Goal: Contribute content: Add original content to the website for others to see

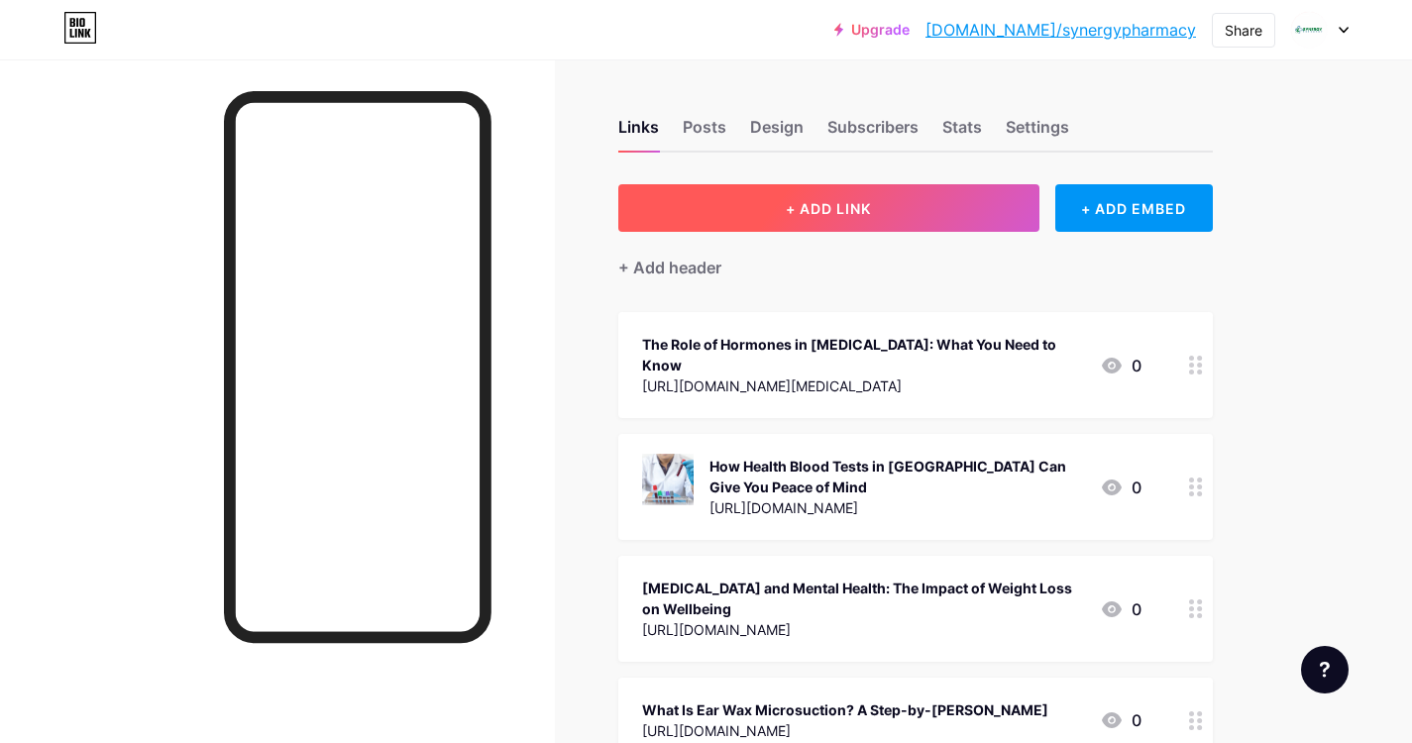
click at [841, 208] on span "+ ADD LINK" at bounding box center [828, 208] width 85 height 17
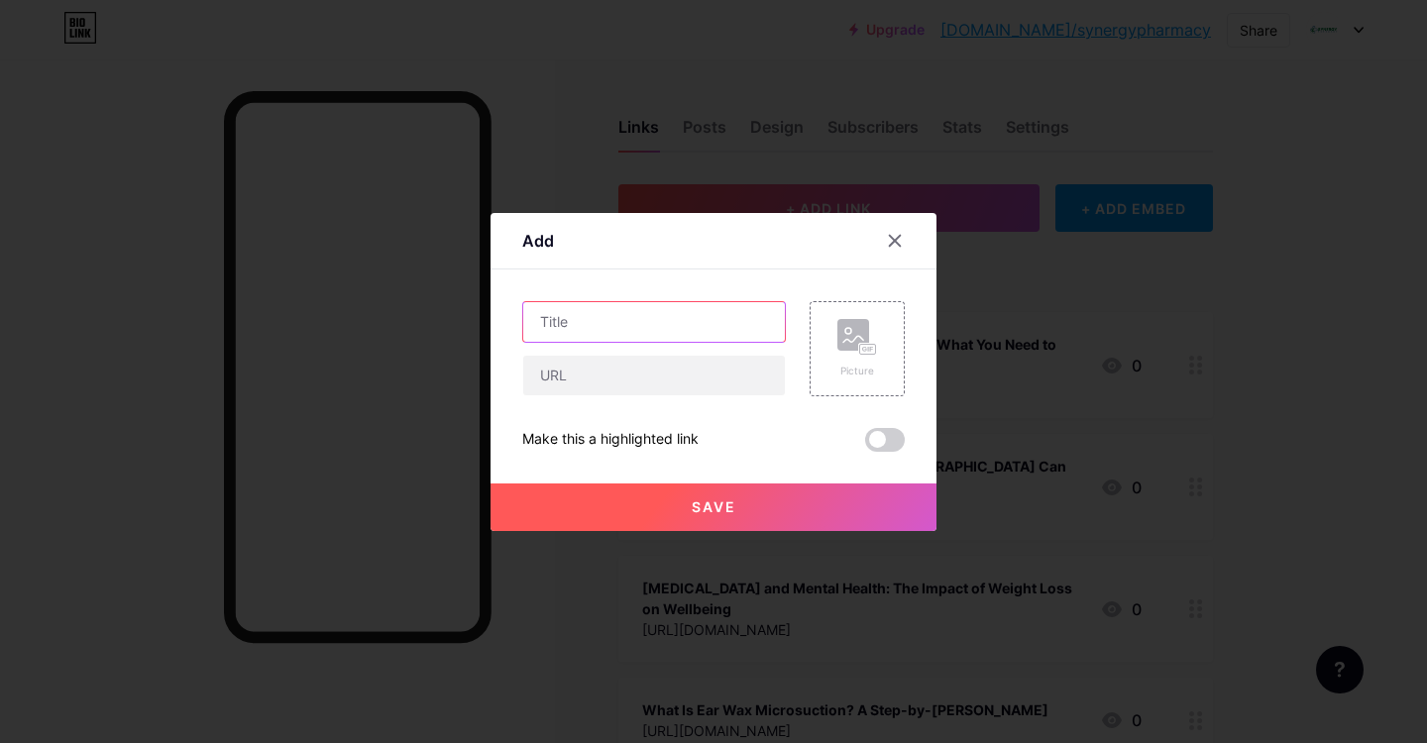
click at [615, 322] on input "text" at bounding box center [654, 322] width 262 height 40
paste input "The Role of Hormones in [MEDICAL_DATA]: What You Need to Know"
type input "The Role of Hormones in [MEDICAL_DATA]: What You Need to Know"
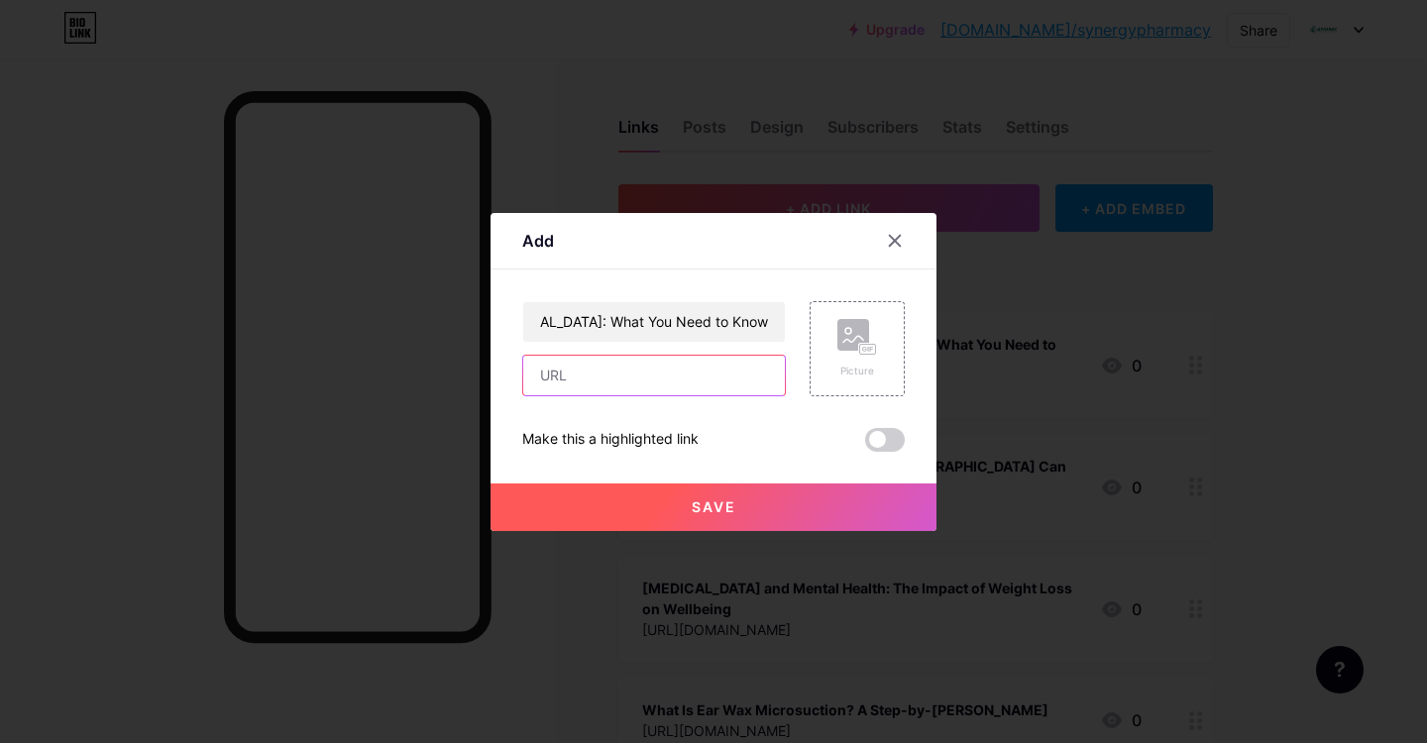
scroll to position [0, 0]
click at [611, 380] on input "text" at bounding box center [654, 376] width 262 height 40
paste input "[URL][DOMAIN_NAME][MEDICAL_DATA]"
type input "[URL][DOMAIN_NAME][MEDICAL_DATA]"
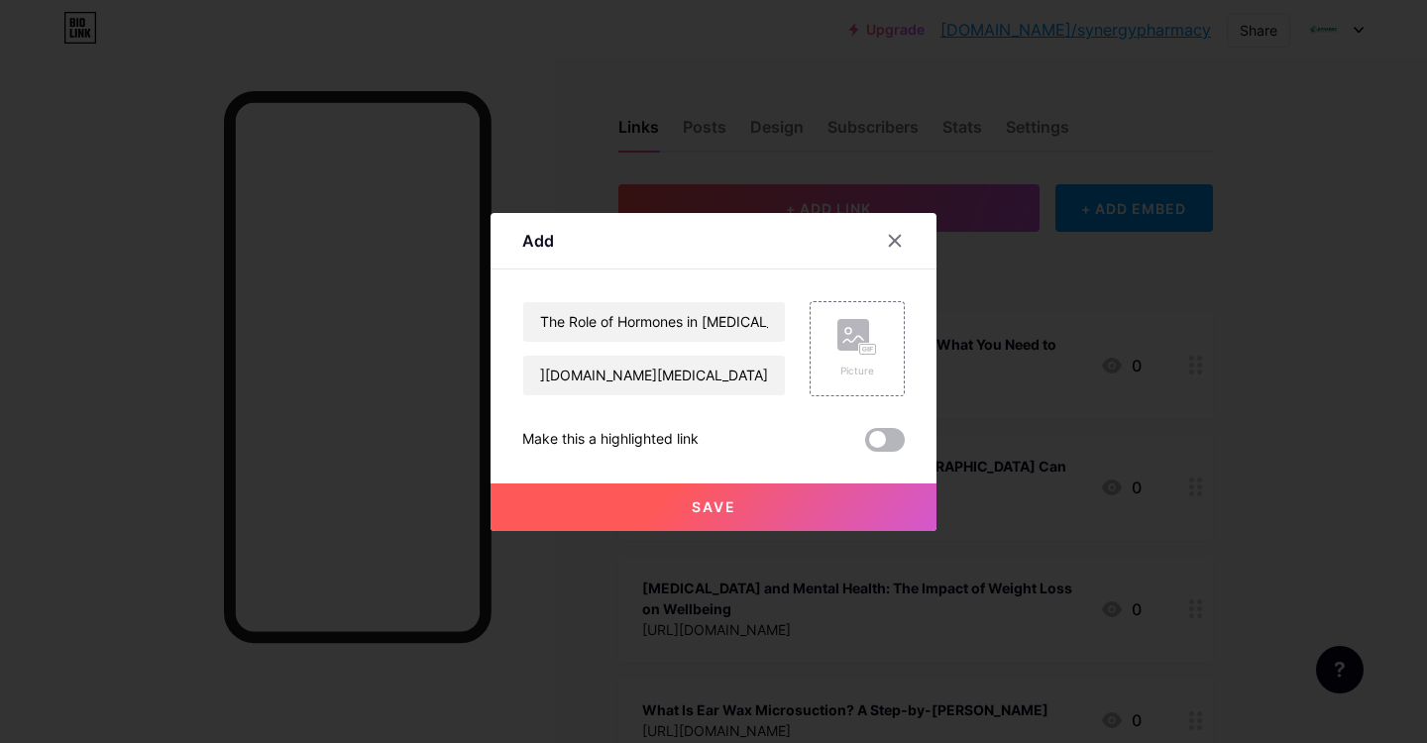
scroll to position [0, 0]
click at [899, 437] on span at bounding box center [885, 440] width 40 height 24
click at [865, 445] on input "checkbox" at bounding box center [865, 445] width 0 height 0
click at [731, 494] on button "Save" at bounding box center [713, 508] width 446 height 48
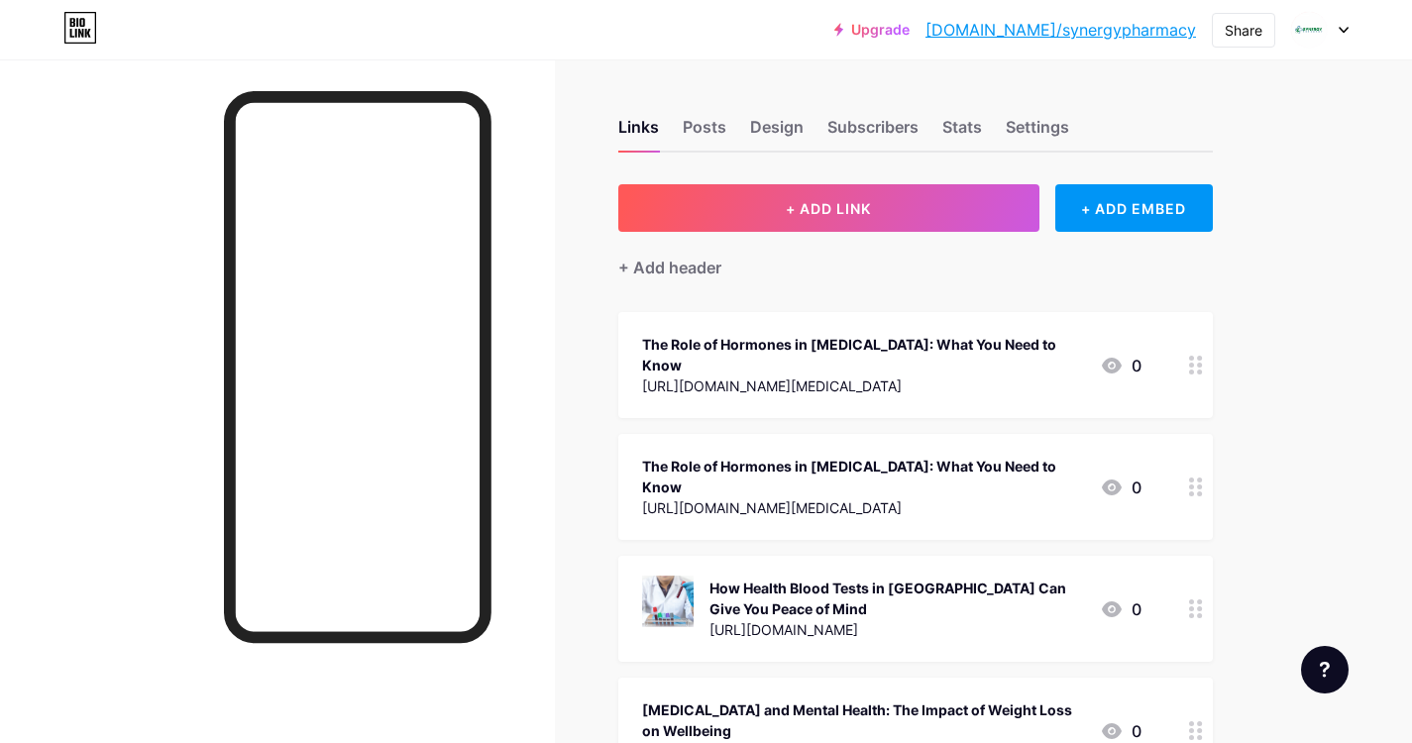
click at [1101, 373] on icon at bounding box center [1112, 366] width 24 height 24
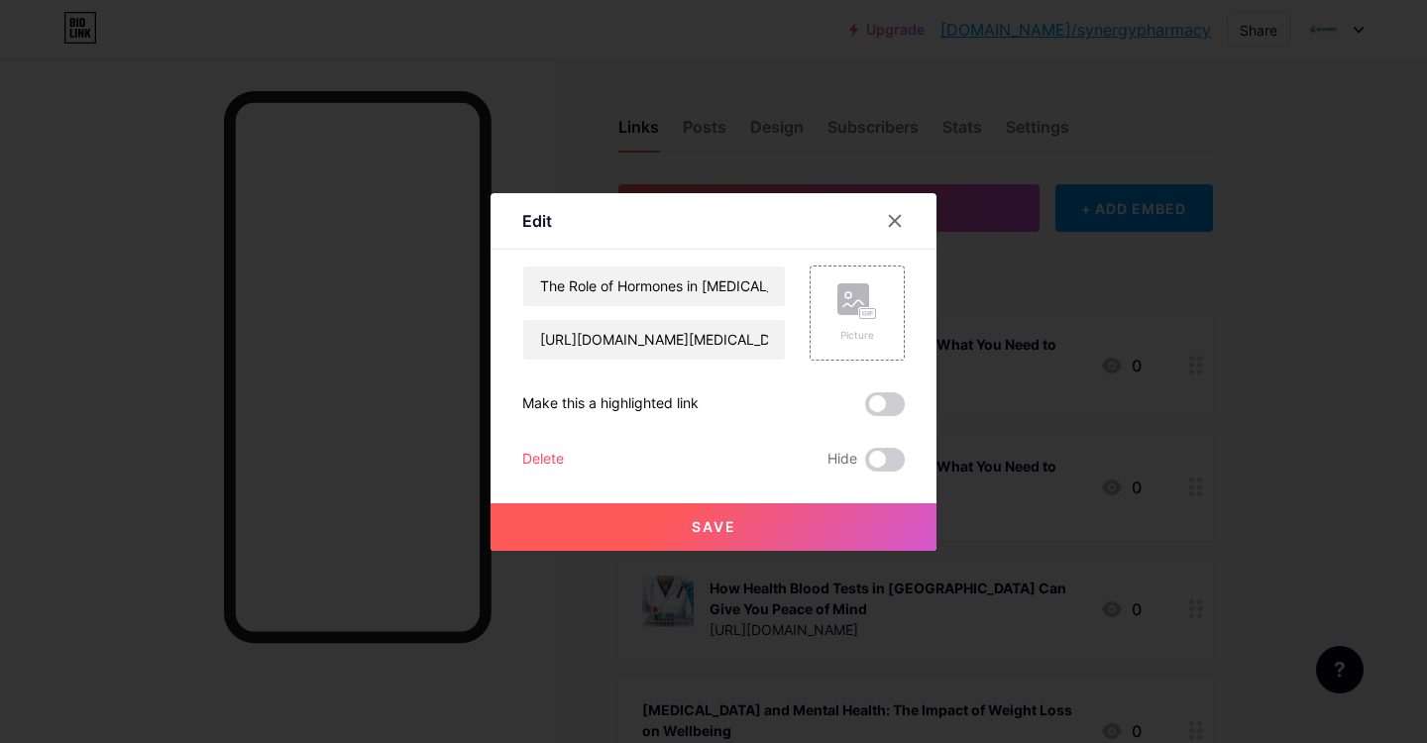
click at [894, 402] on span at bounding box center [885, 404] width 40 height 24
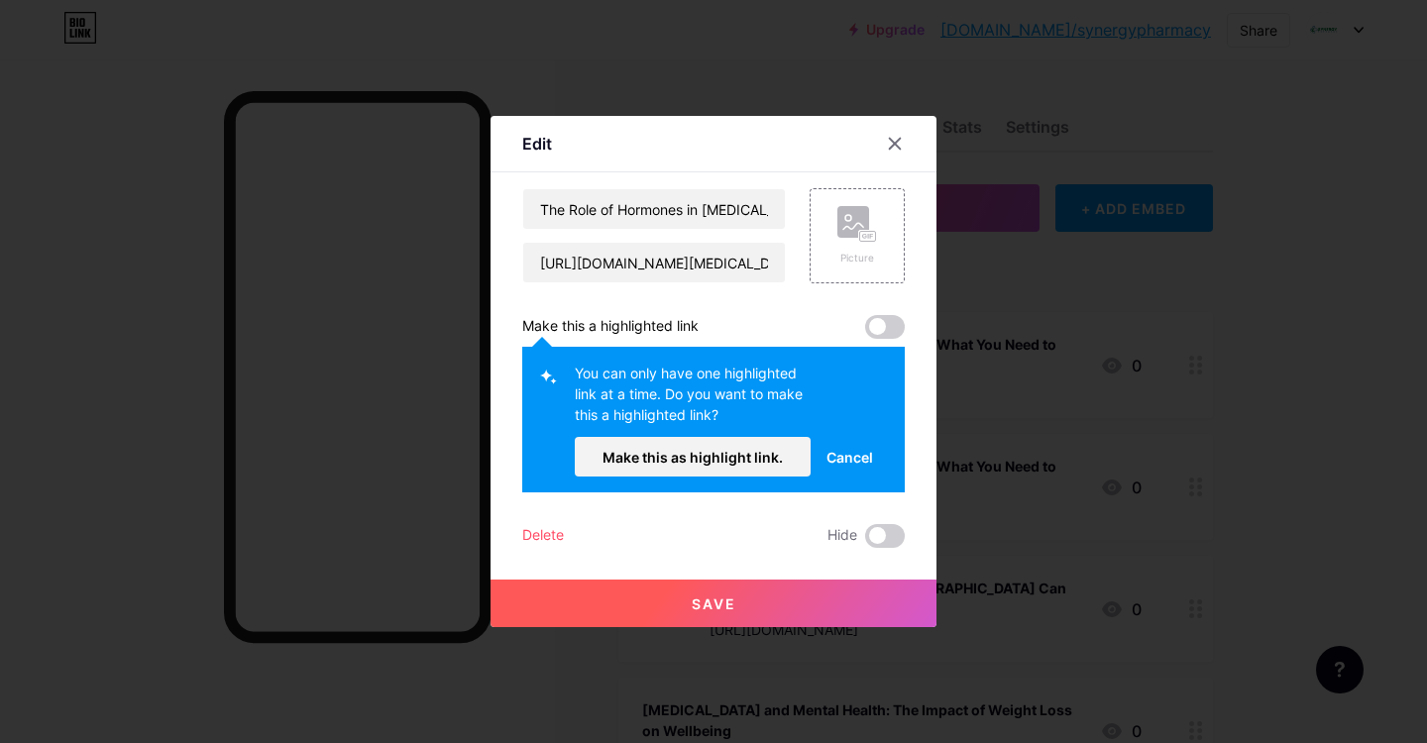
click at [906, 330] on div "Edit Content YouTube Play YouTube video without leaving your page. ADD Vimeo Pl…" at bounding box center [713, 371] width 446 height 511
click at [895, 330] on span at bounding box center [885, 327] width 40 height 24
click at [894, 332] on span at bounding box center [885, 327] width 40 height 24
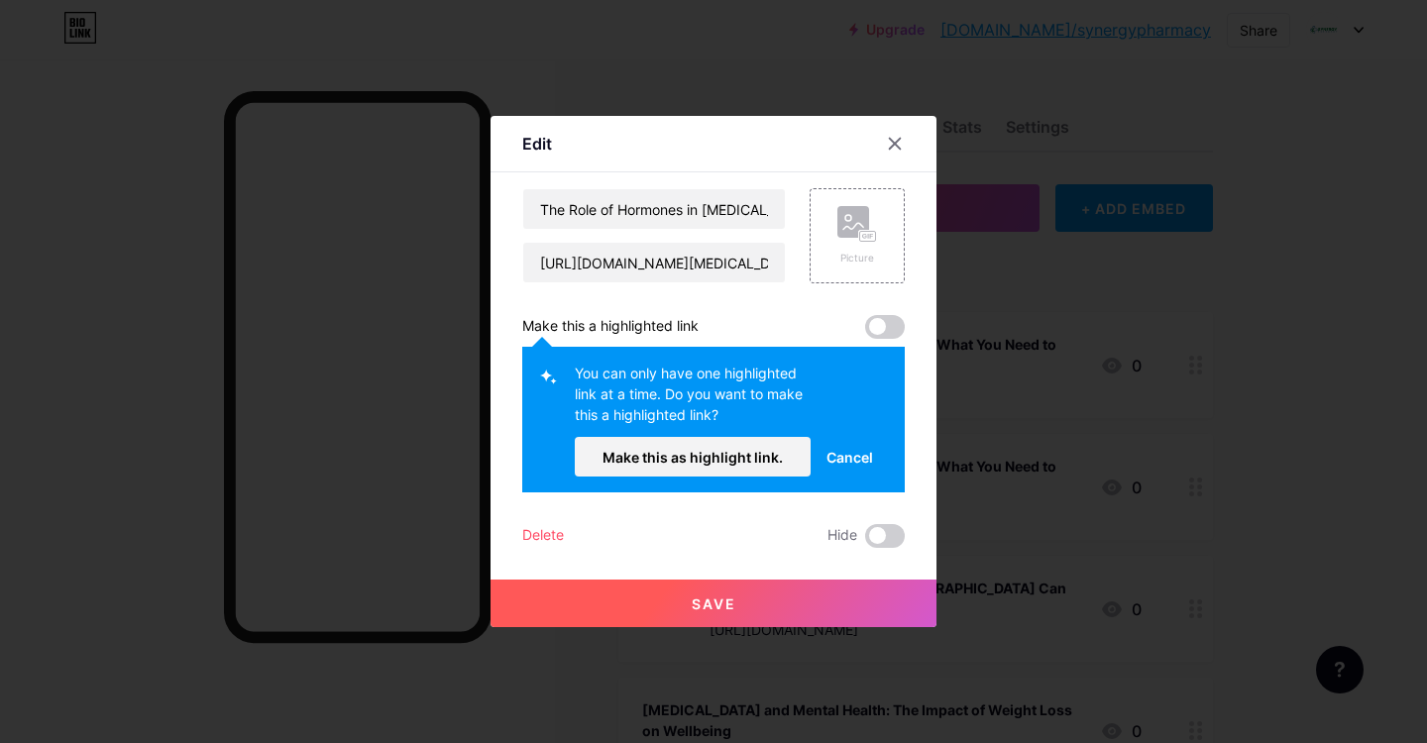
click at [894, 332] on span at bounding box center [885, 327] width 40 height 24
click at [685, 455] on span "Make this as highlight link." at bounding box center [692, 457] width 180 height 17
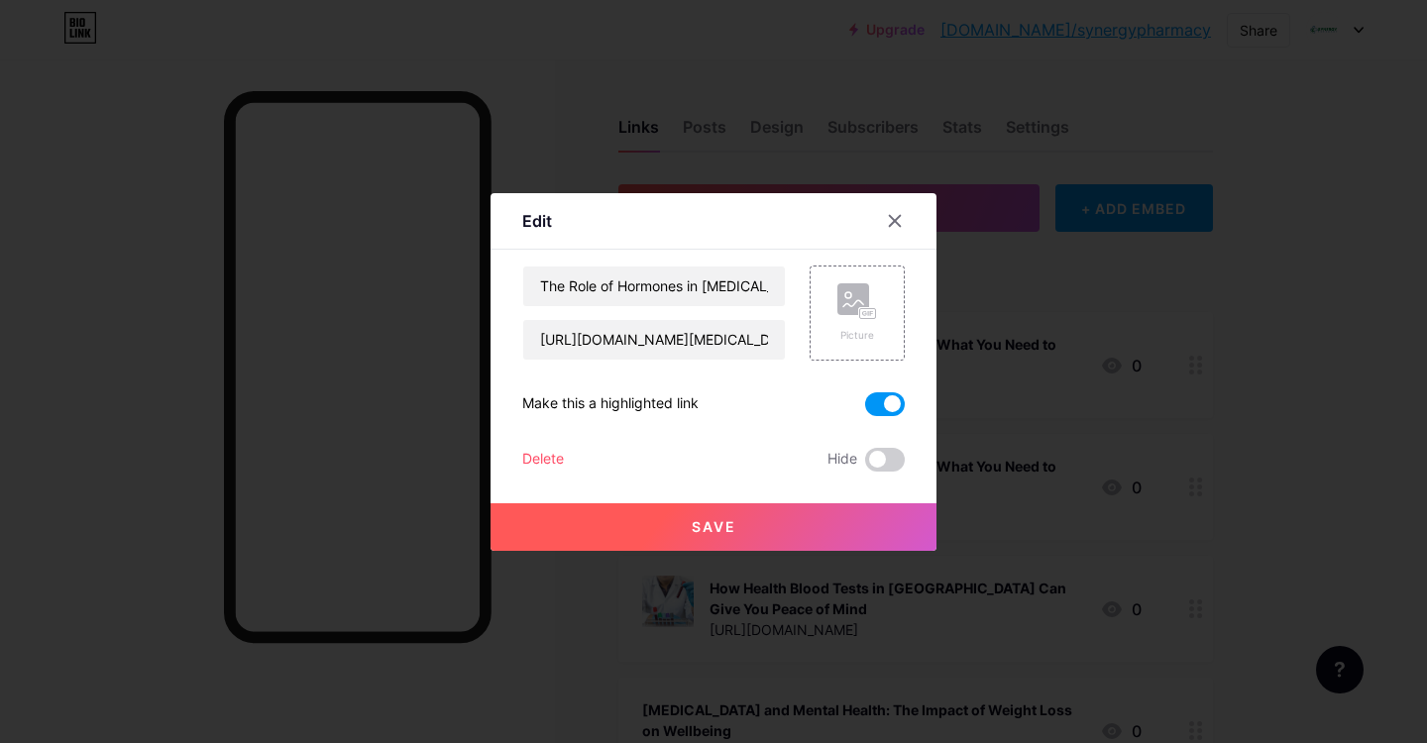
click at [708, 530] on span "Save" at bounding box center [714, 526] width 45 height 17
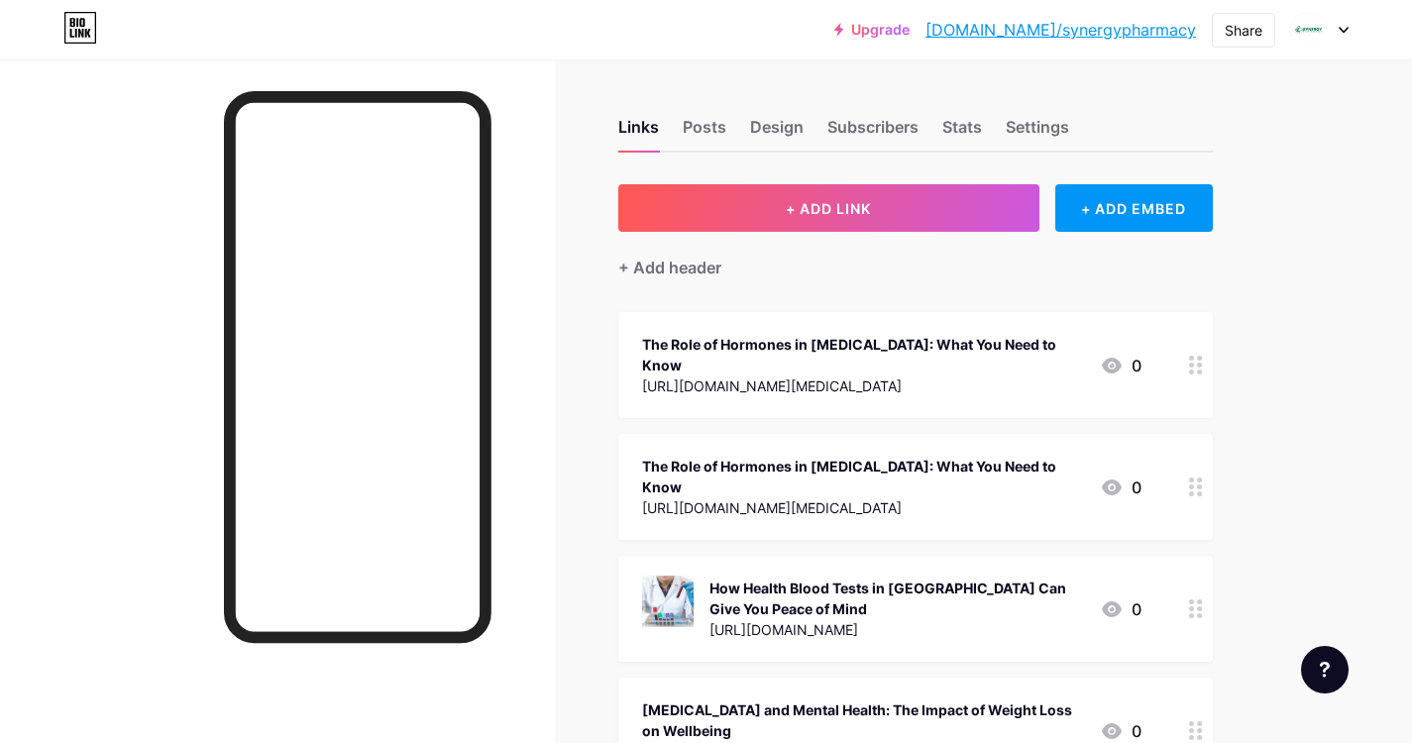
click at [1196, 367] on icon at bounding box center [1196, 365] width 14 height 19
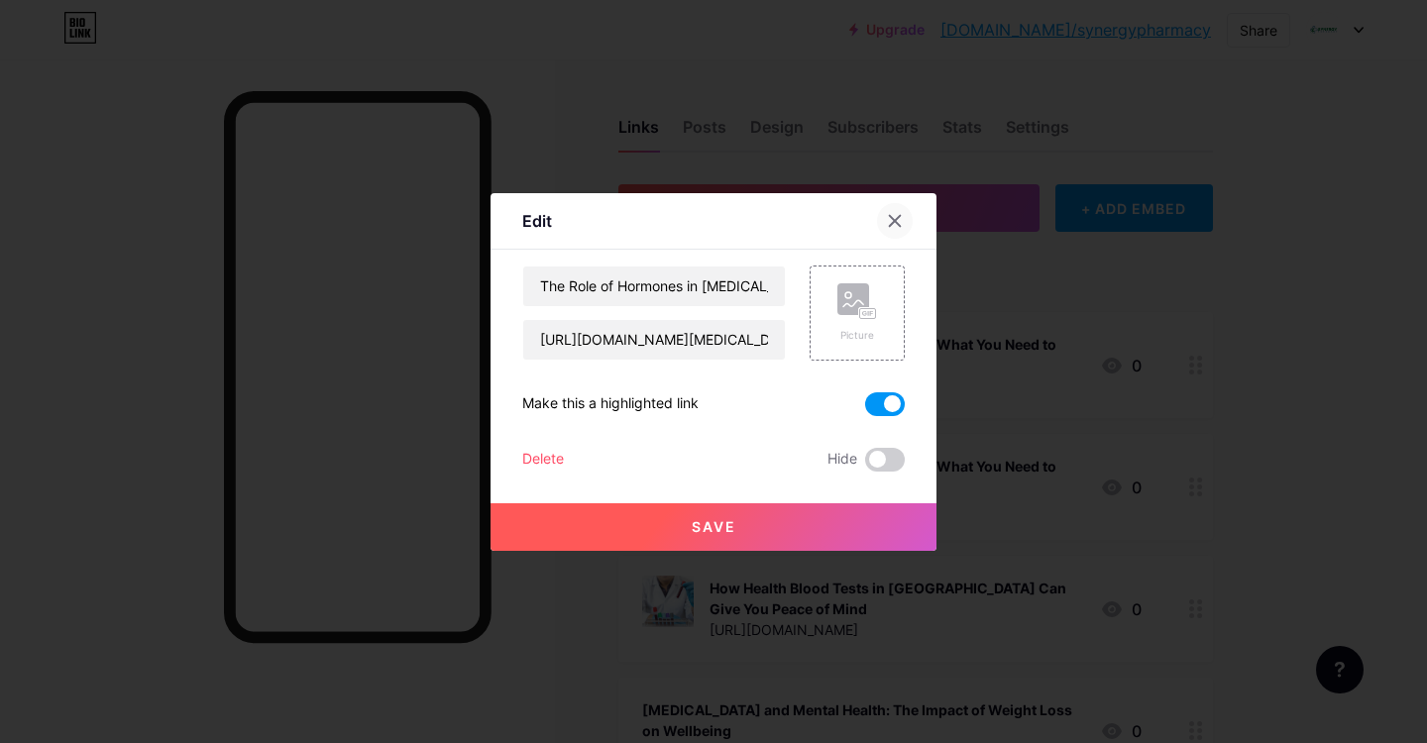
click at [906, 218] on div at bounding box center [895, 221] width 36 height 36
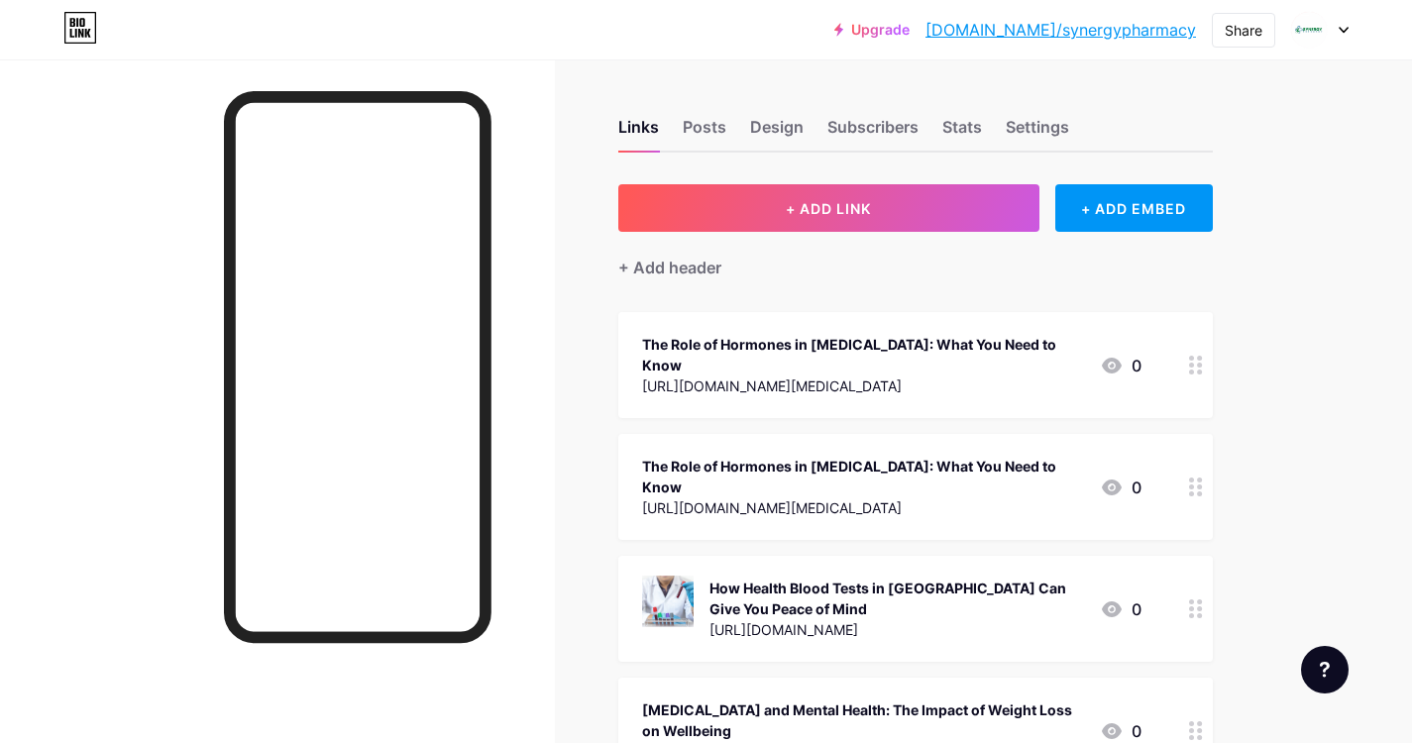
click at [804, 350] on div "The Role of Hormones in [MEDICAL_DATA]: What You Need to Know" at bounding box center [863, 355] width 442 height 42
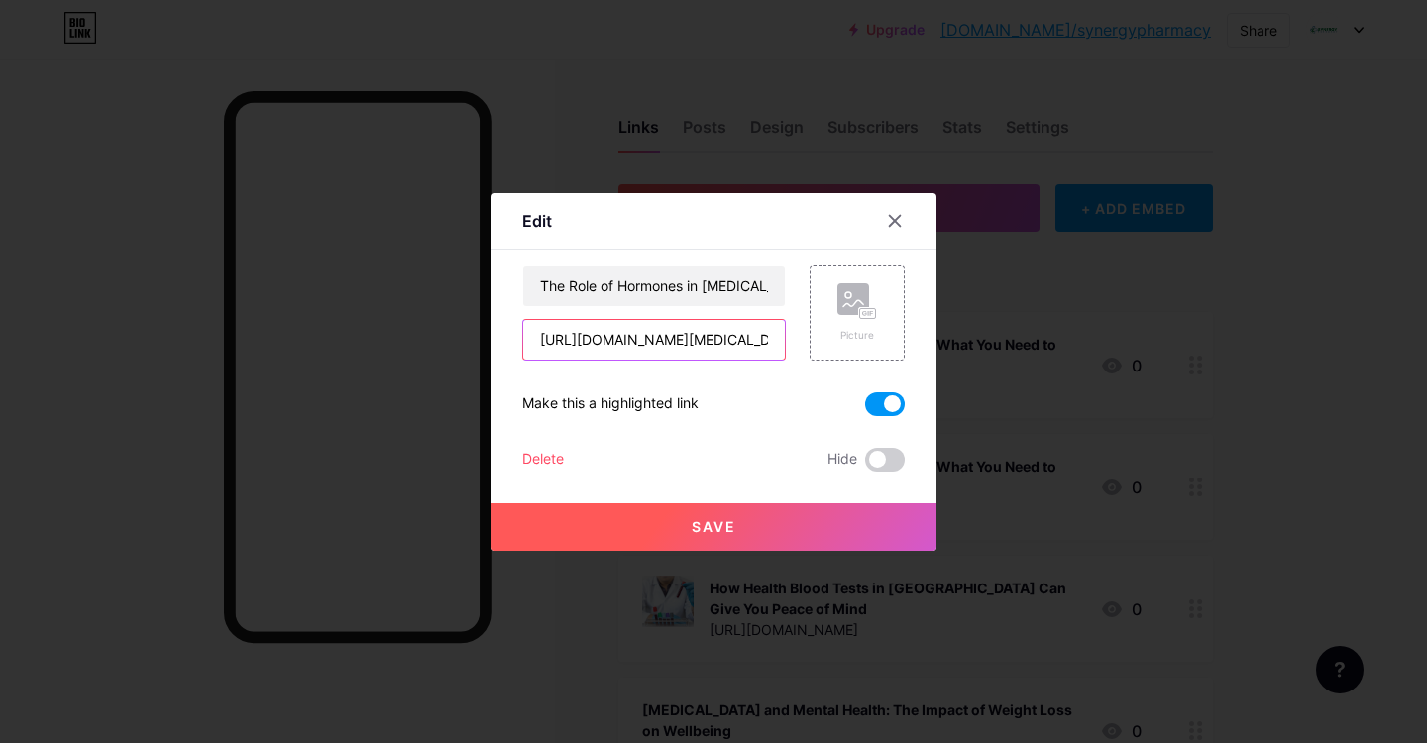
click at [664, 349] on input "[URL][DOMAIN_NAME][MEDICAL_DATA]" at bounding box center [654, 340] width 262 height 40
drag, startPoint x: 664, startPoint y: 349, endPoint x: 776, endPoint y: 356, distance: 112.2
click at [776, 356] on input "[URL][DOMAIN_NAME][MEDICAL_DATA]" at bounding box center [654, 340] width 262 height 40
click at [732, 341] on input "[URL][DOMAIN_NAME][MEDICAL_DATA]" at bounding box center [654, 340] width 262 height 40
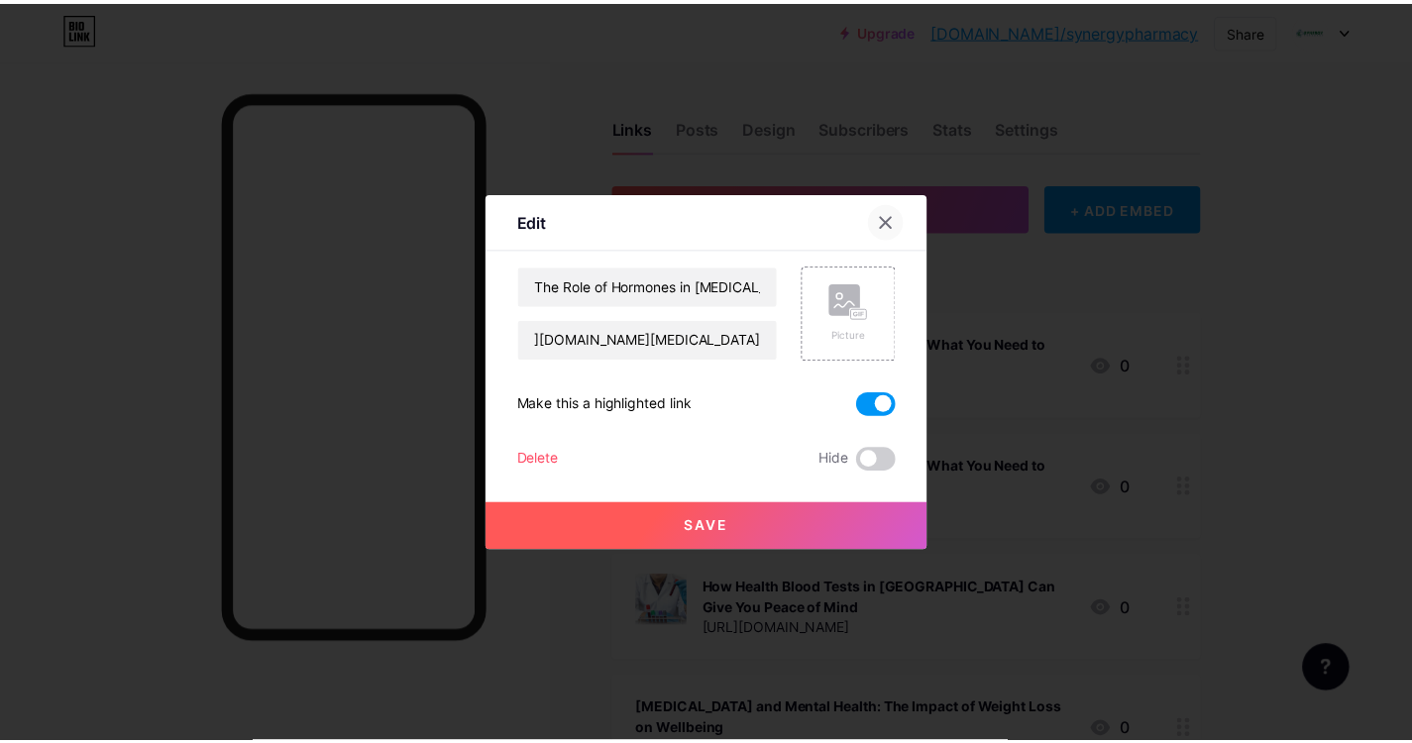
scroll to position [0, 0]
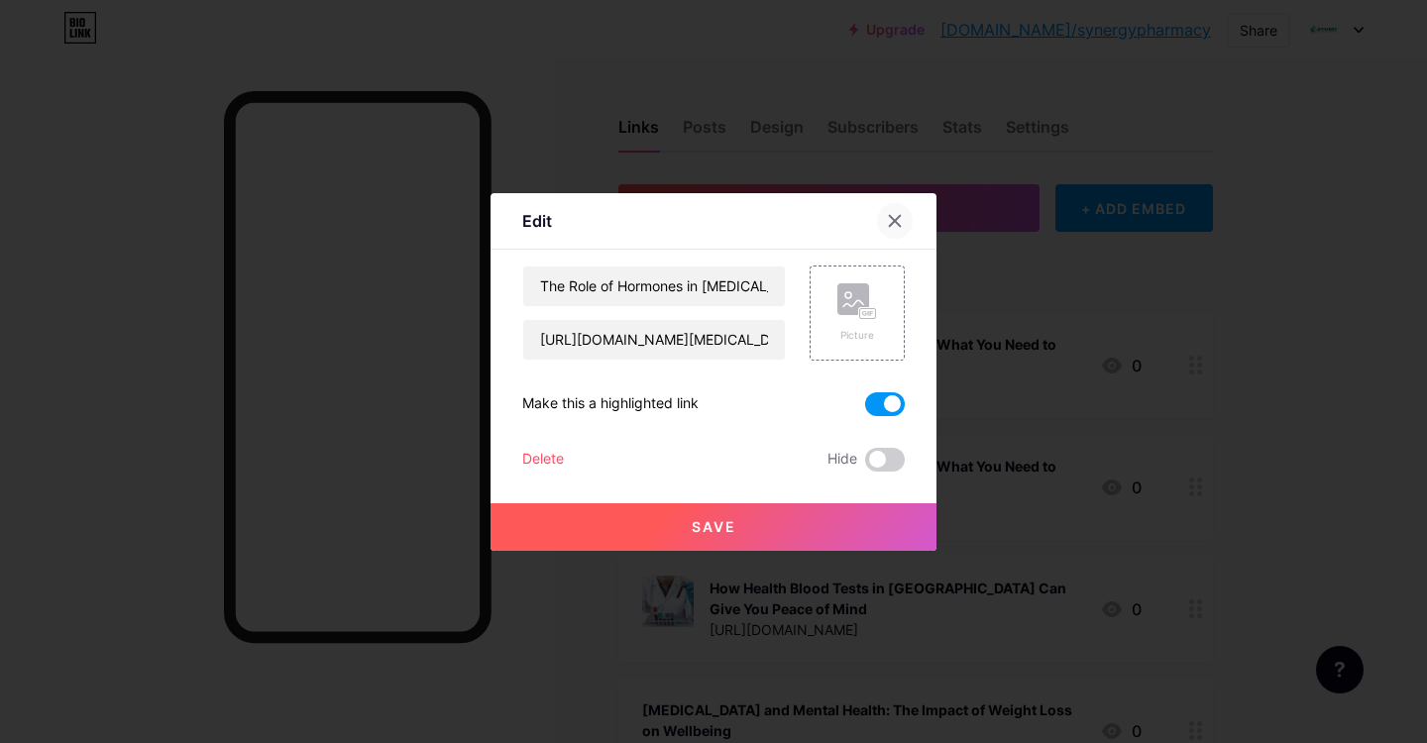
click at [903, 226] on div at bounding box center [895, 221] width 36 height 36
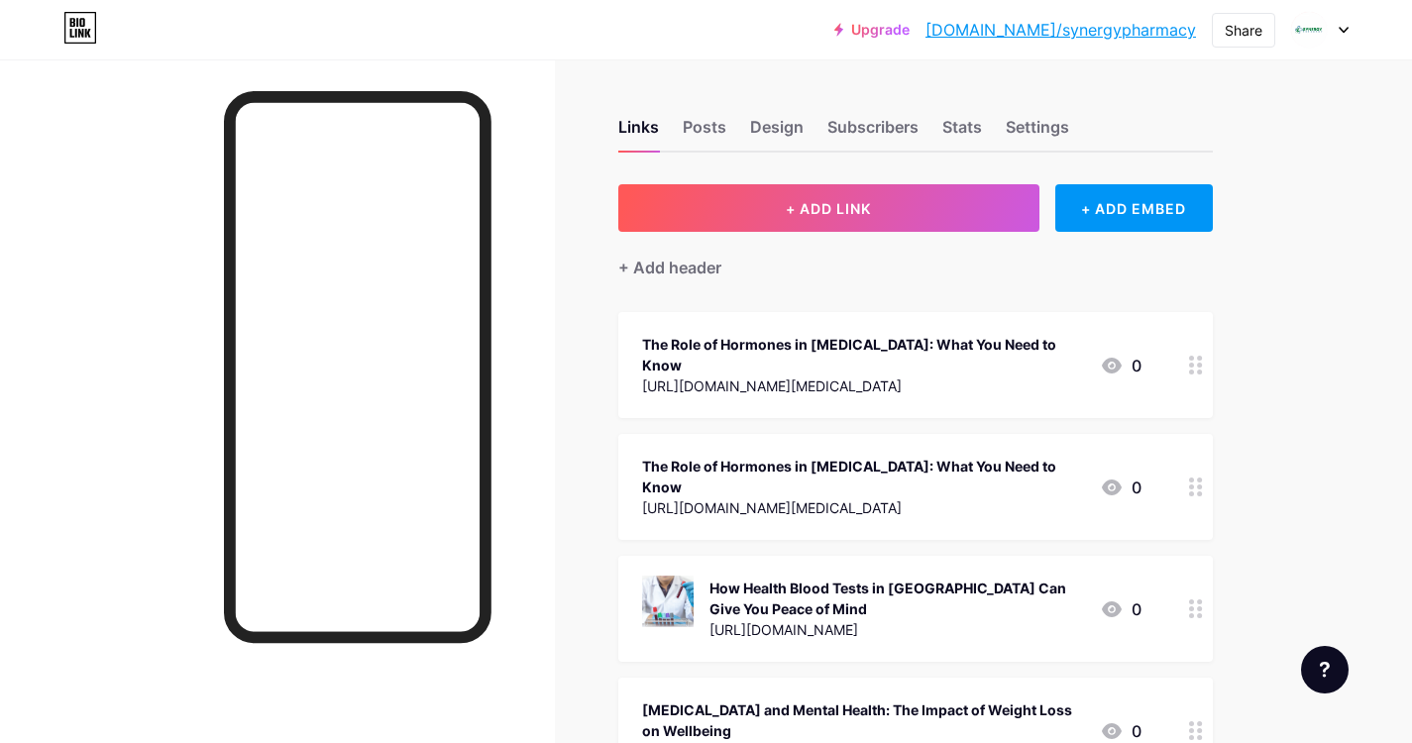
drag, startPoint x: 917, startPoint y: 351, endPoint x: 1106, endPoint y: 365, distance: 189.8
click at [662, 376] on div "The Role of Hormones in [MEDICAL_DATA]: What You Need to Know [URL][DOMAIN_NAME…" at bounding box center [863, 365] width 442 height 66
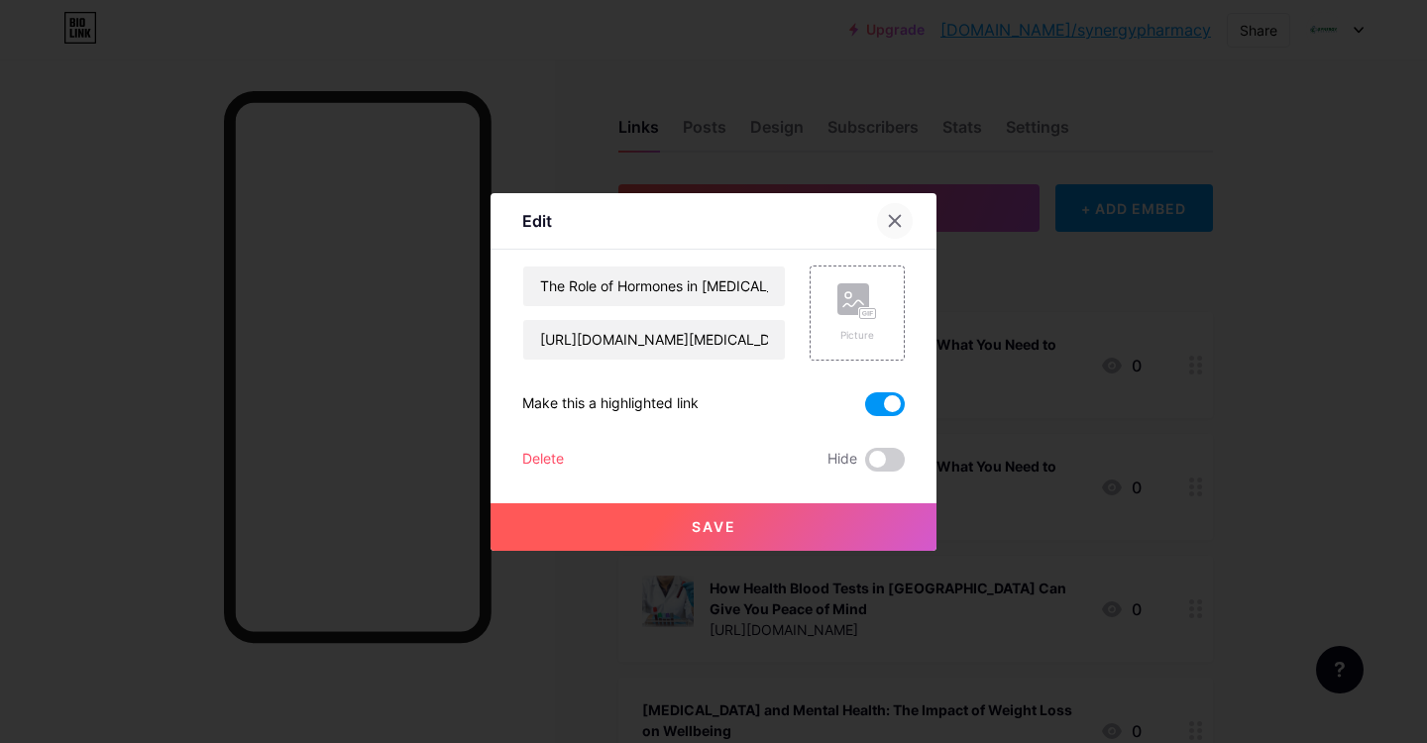
click at [887, 221] on icon at bounding box center [895, 221] width 16 height 16
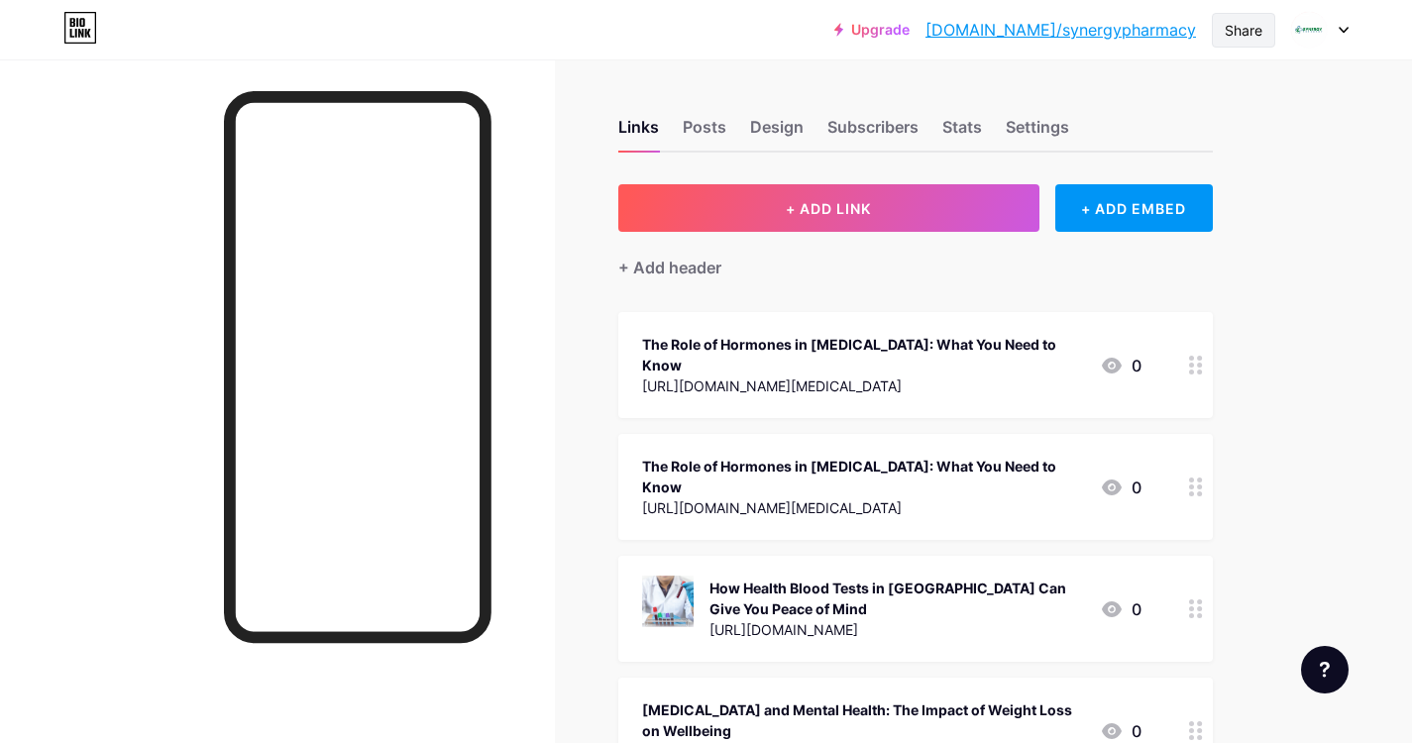
click at [1256, 35] on div "Share" at bounding box center [1244, 30] width 38 height 21
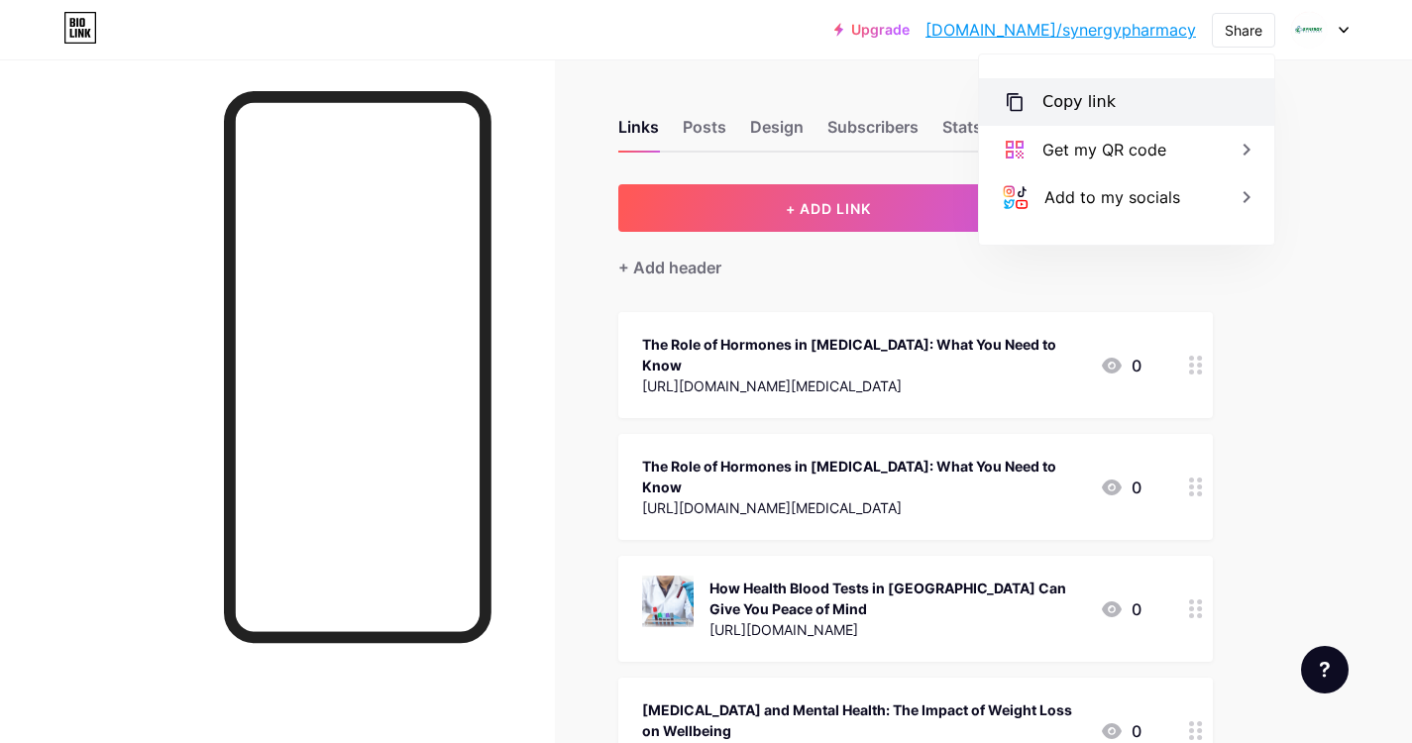
click at [1098, 108] on div "Copy link" at bounding box center [1078, 102] width 73 height 24
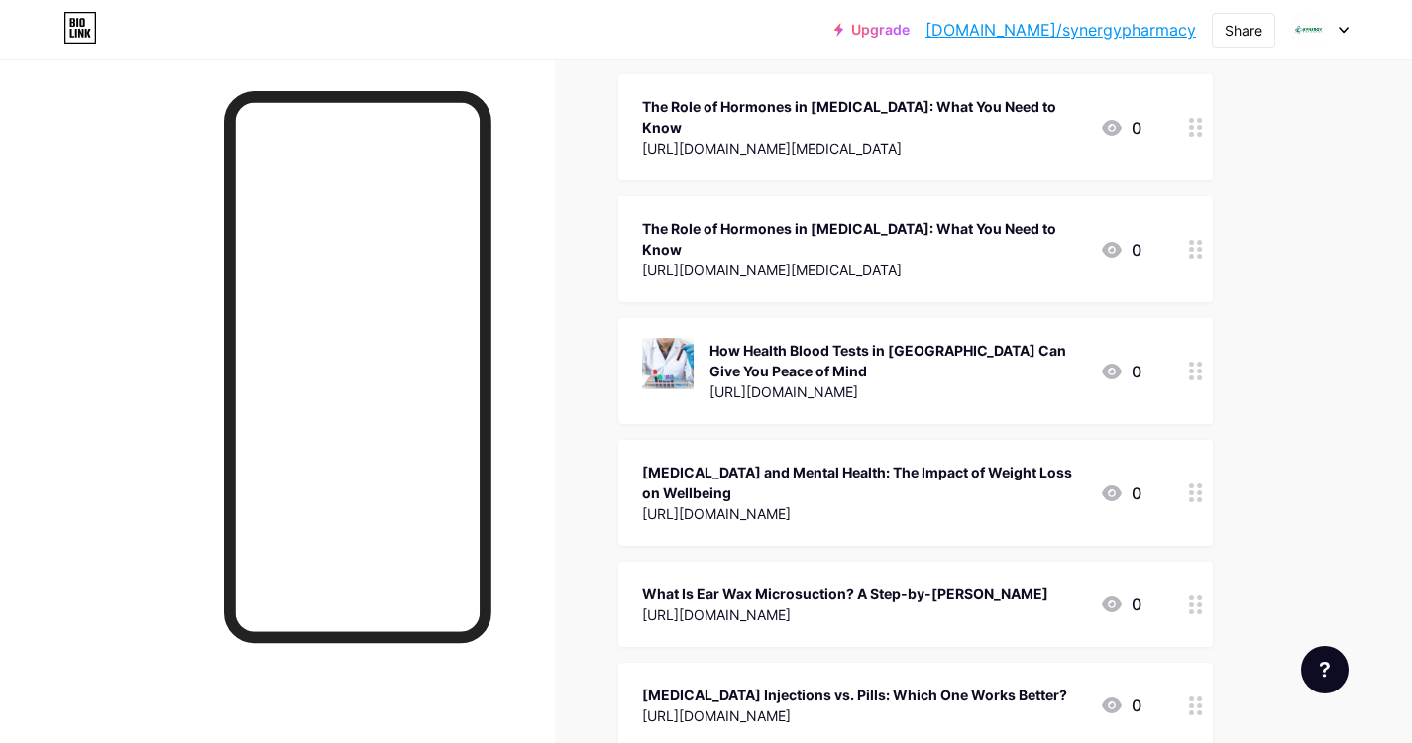
scroll to position [119, 0]
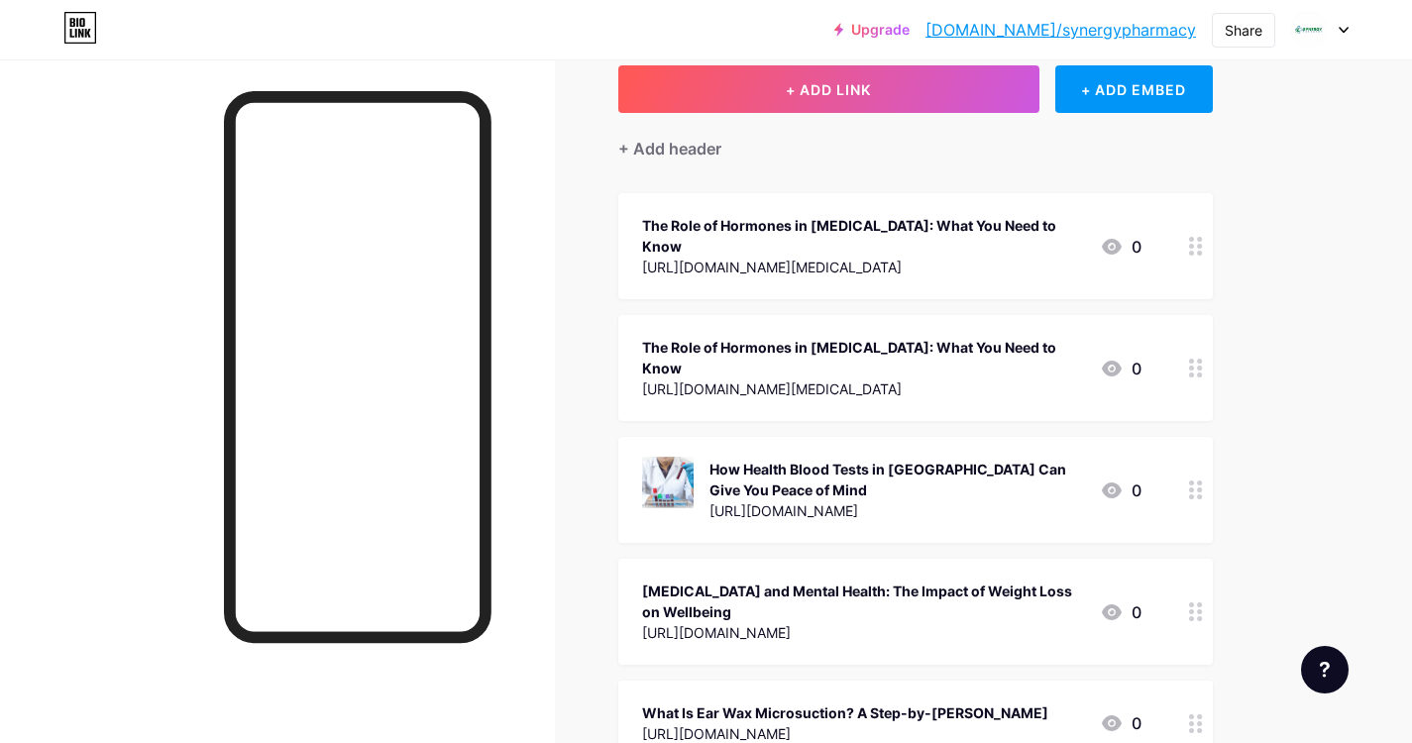
click at [1023, 233] on div "The Role of Hormones in [MEDICAL_DATA]: What You Need to Know" at bounding box center [863, 236] width 442 height 42
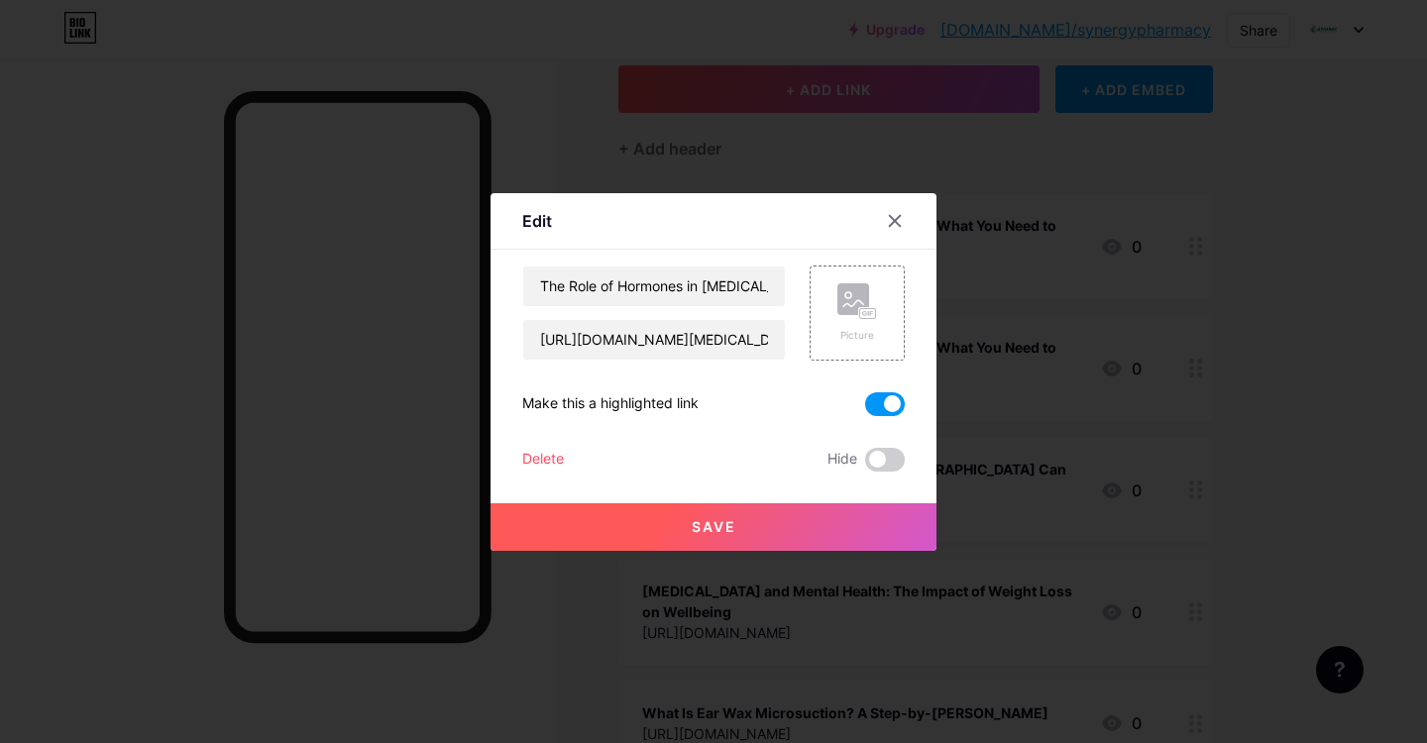
click at [557, 462] on div "Delete" at bounding box center [543, 460] width 42 height 24
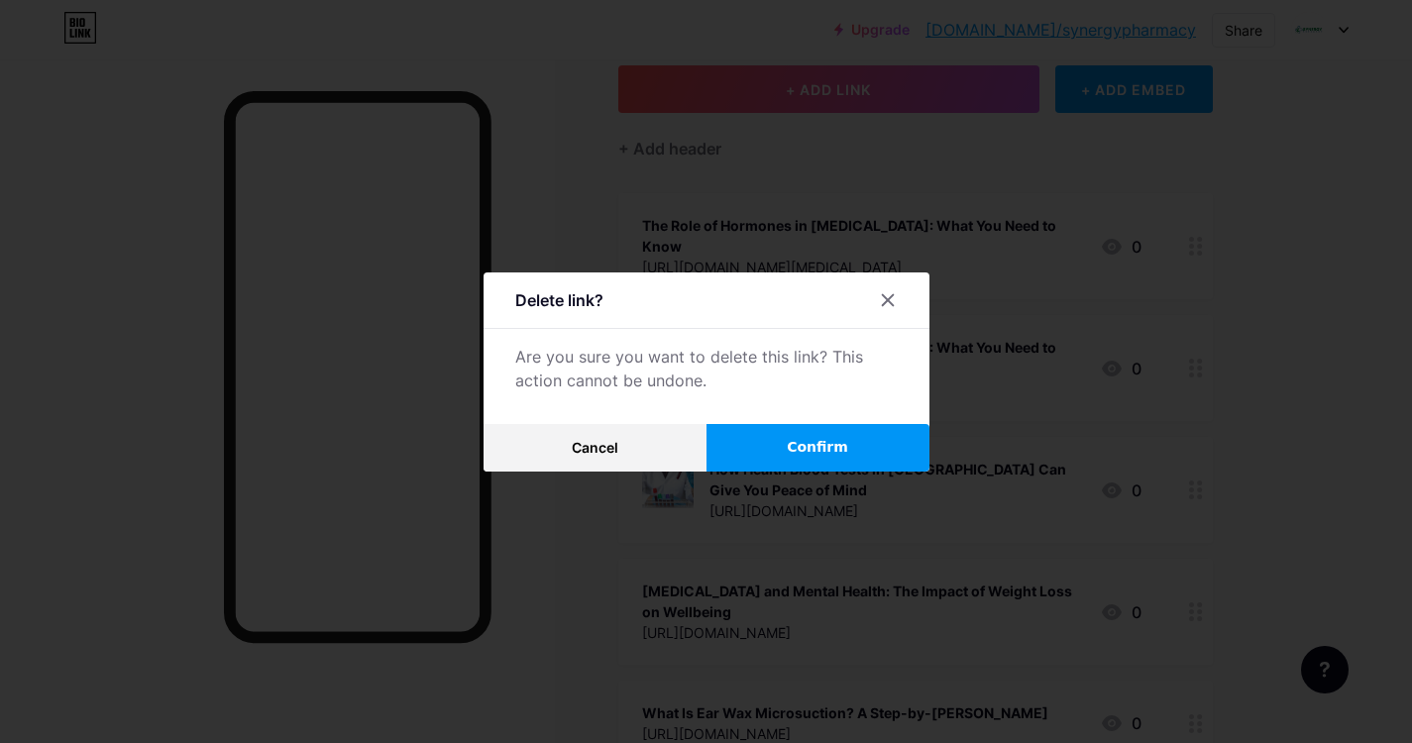
click at [826, 448] on span "Confirm" at bounding box center [817, 447] width 61 height 21
